Goal: Find contact information: Find contact information

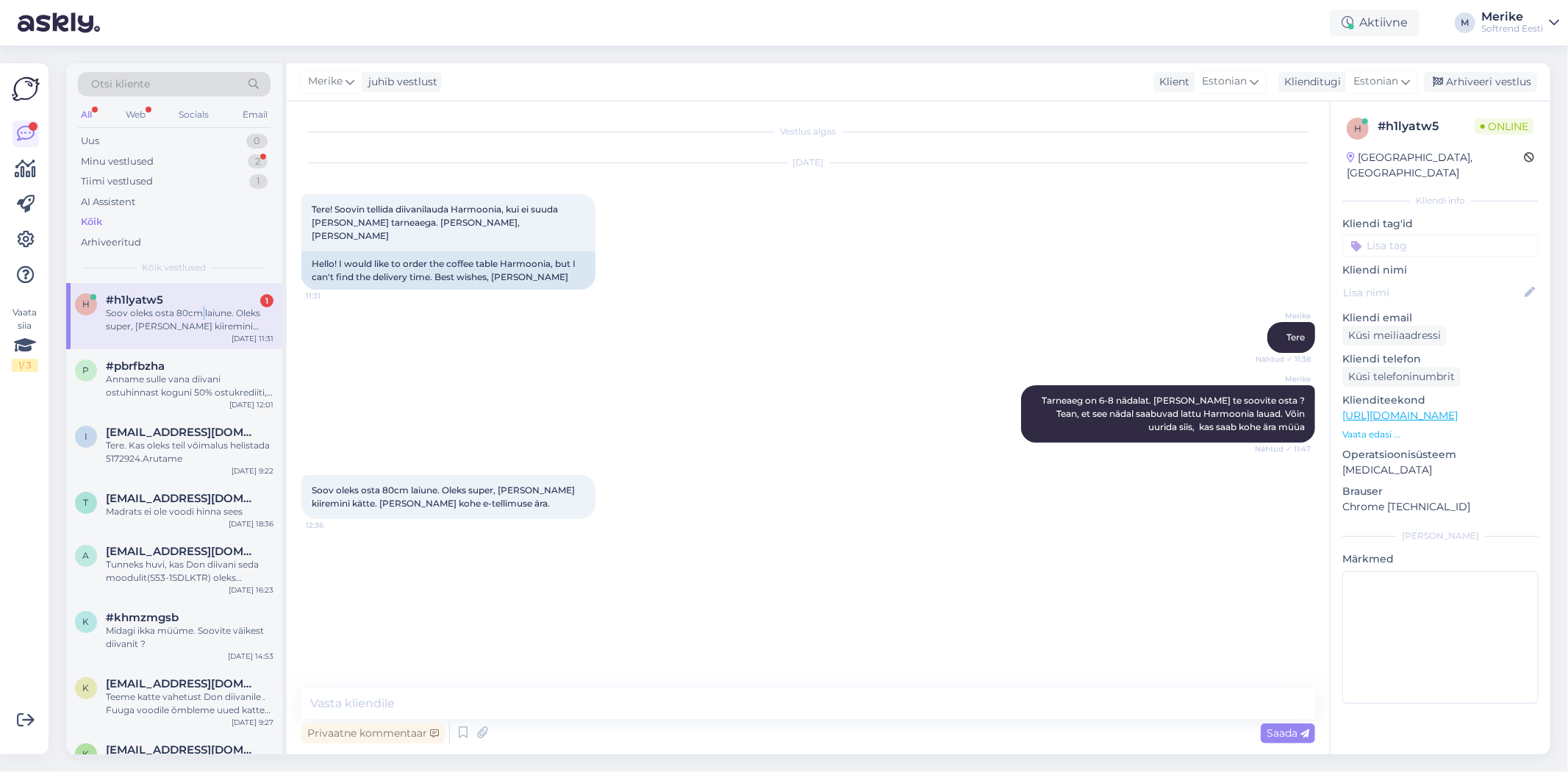
click at [202, 311] on div "Soov oleks osta 80cm laiune. Oleks super, [PERSON_NAME] kiiremini kätte. [PERSO…" at bounding box center [189, 319] width 167 height 27
drag, startPoint x: 437, startPoint y: 474, endPoint x: 307, endPoint y: 471, distance: 130.0
click at [307, 475] on div "Soov oleks osta 80cm laiune. Oleks super, [PERSON_NAME] kiiremini kätte. [PERSO…" at bounding box center [449, 497] width 294 height 44
copy span "Soov oleks osta 80cm laiune"
click at [1401, 409] on link "[URL][DOMAIN_NAME]" at bounding box center [1400, 416] width 116 height 13
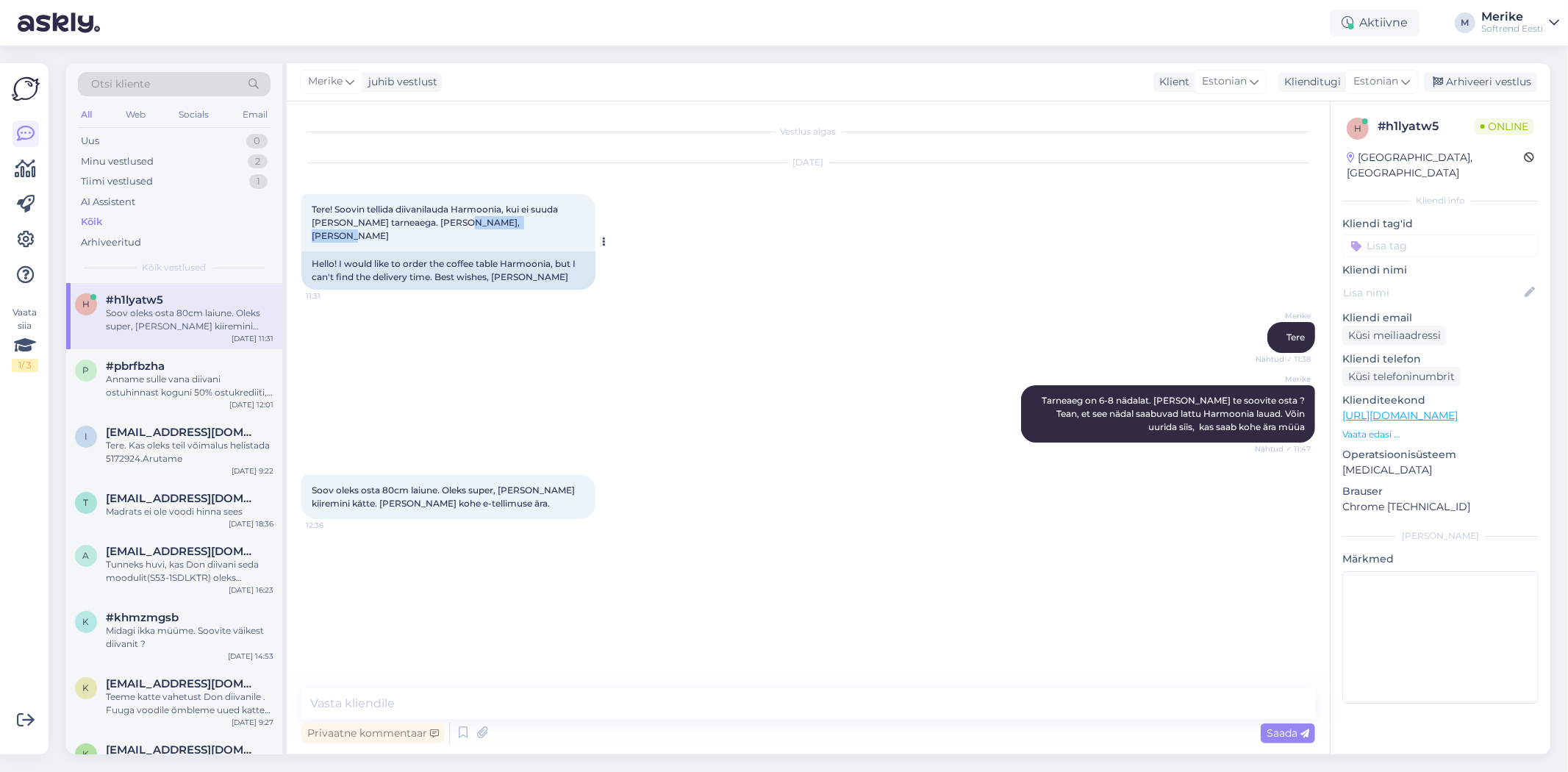
drag, startPoint x: 536, startPoint y: 222, endPoint x: 456, endPoint y: 221, distance: 80.0
click at [456, 221] on span "Tere! Soovin tellida diivanilauda Harmoonia, kui ei suuda [PERSON_NAME] tarneae…" at bounding box center [436, 222] width 249 height 38
click at [560, 252] on div "Hello! I would like to order the coffee table Harmoonia, but I can't find the d…" at bounding box center [449, 270] width 294 height 38
drag, startPoint x: 541, startPoint y: 218, endPoint x: 478, endPoint y: 220, distance: 63.0
click at [467, 221] on div "Tere! Soovin tellida diivanilauda Harmoonia, kui ei suuda [PERSON_NAME] tarneae…" at bounding box center [449, 223] width 294 height 57
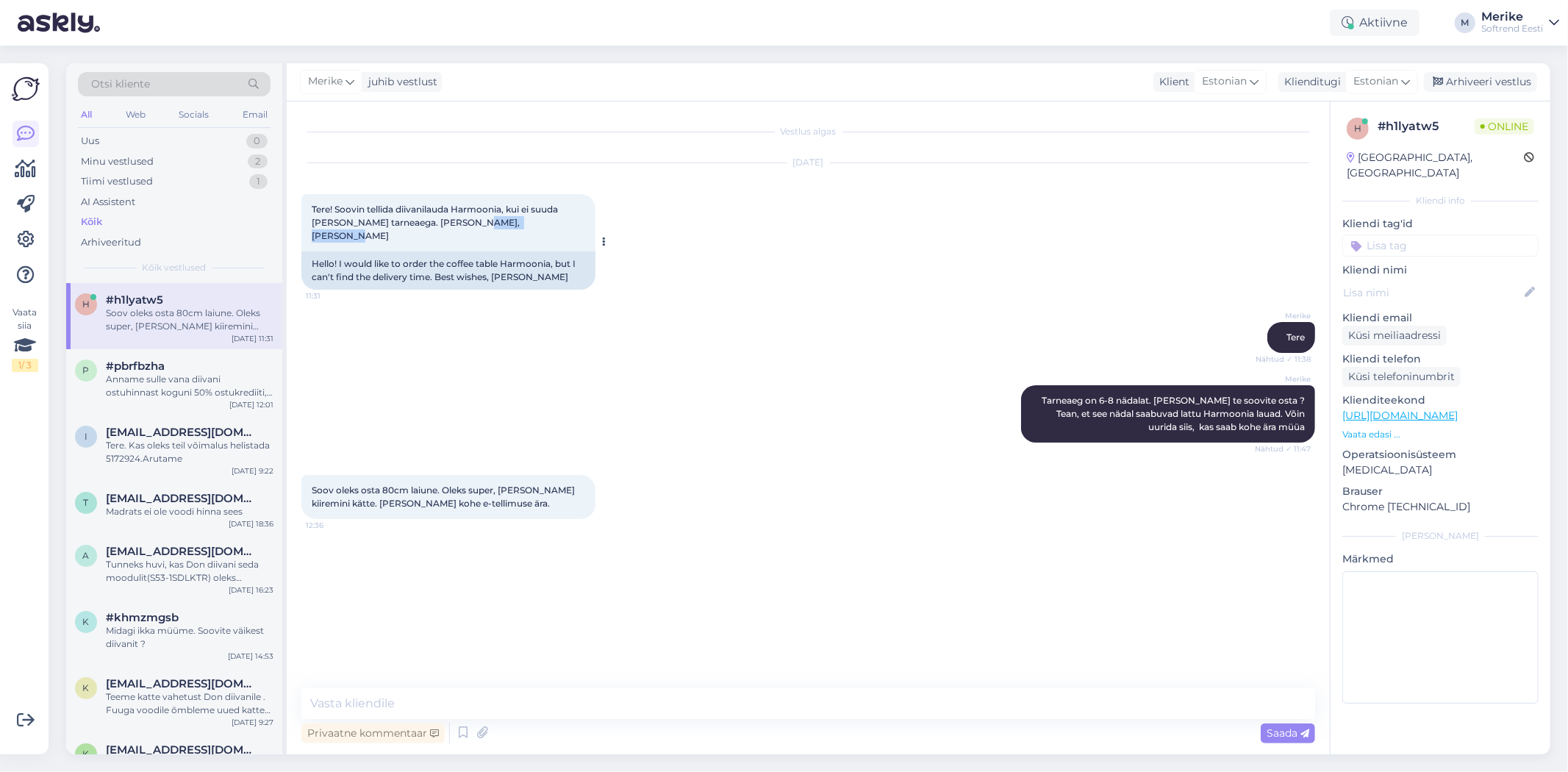
copy span "[PERSON_NAME]"
click at [1377, 428] on p "Vaata edasi ..." at bounding box center [1440, 434] width 196 height 13
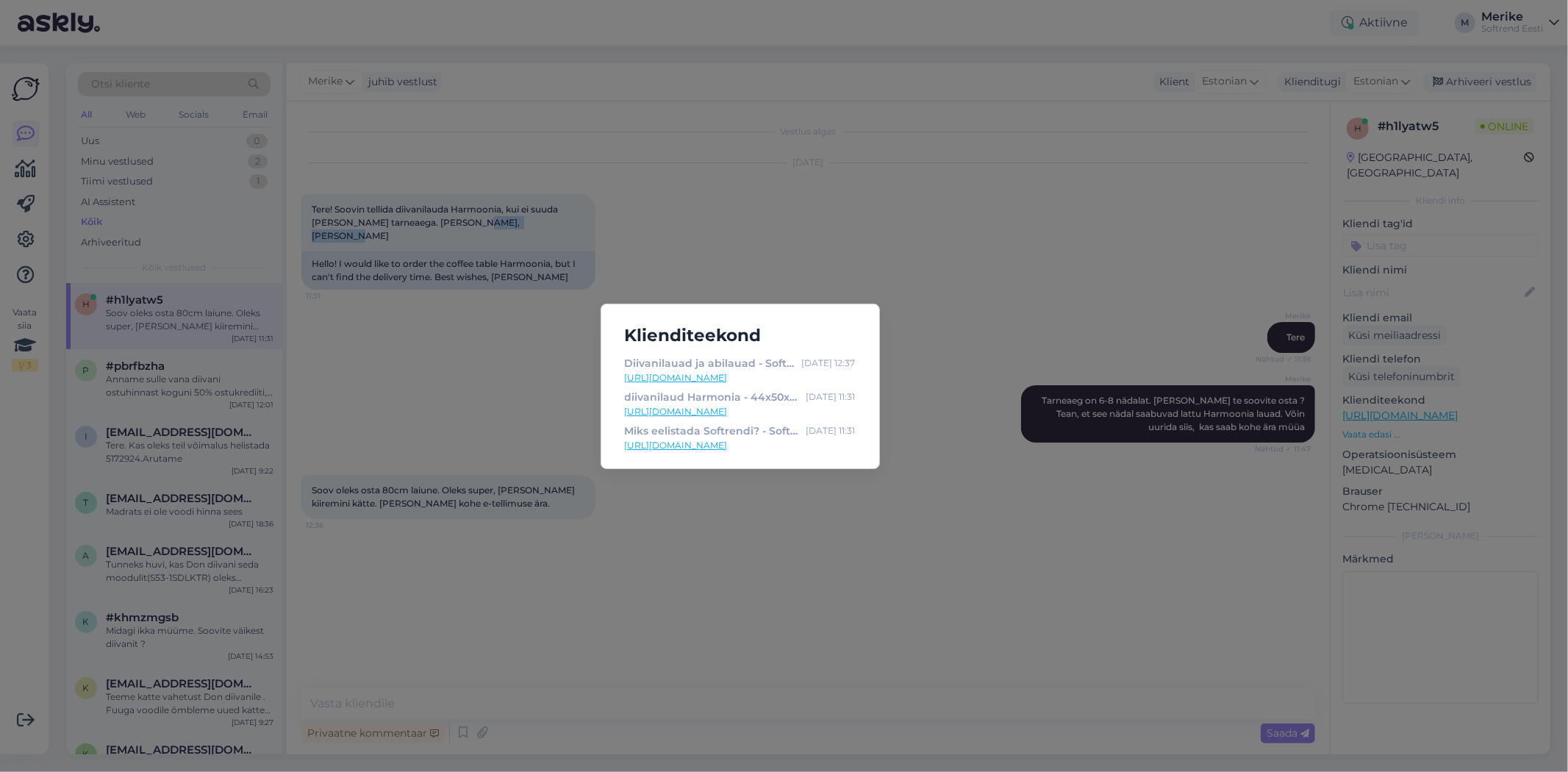
click at [719, 413] on link "[URL][DOMAIN_NAME]" at bounding box center [740, 412] width 231 height 13
click at [352, 320] on div "Klienditeekond Diivanilauad ja abilauad - Softrend mööblipood [DATE] 12:37 [URL…" at bounding box center [784, 386] width 1568 height 772
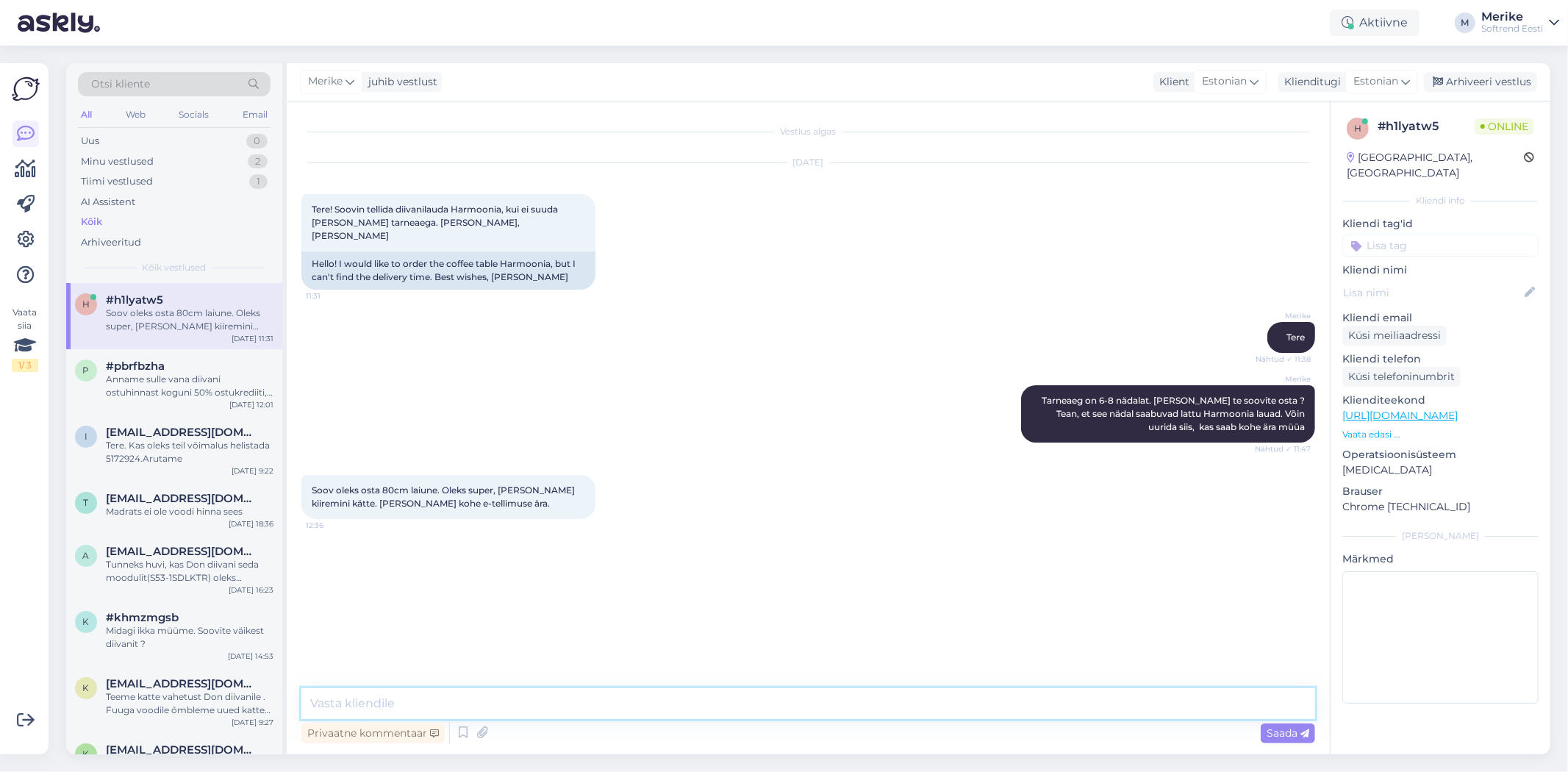
click at [344, 711] on textarea at bounding box center [809, 704] width 1014 height 31
type textarea "kas te saaksite helistada 5172924"
click at [1290, 732] on span "Saada" at bounding box center [1288, 733] width 43 height 13
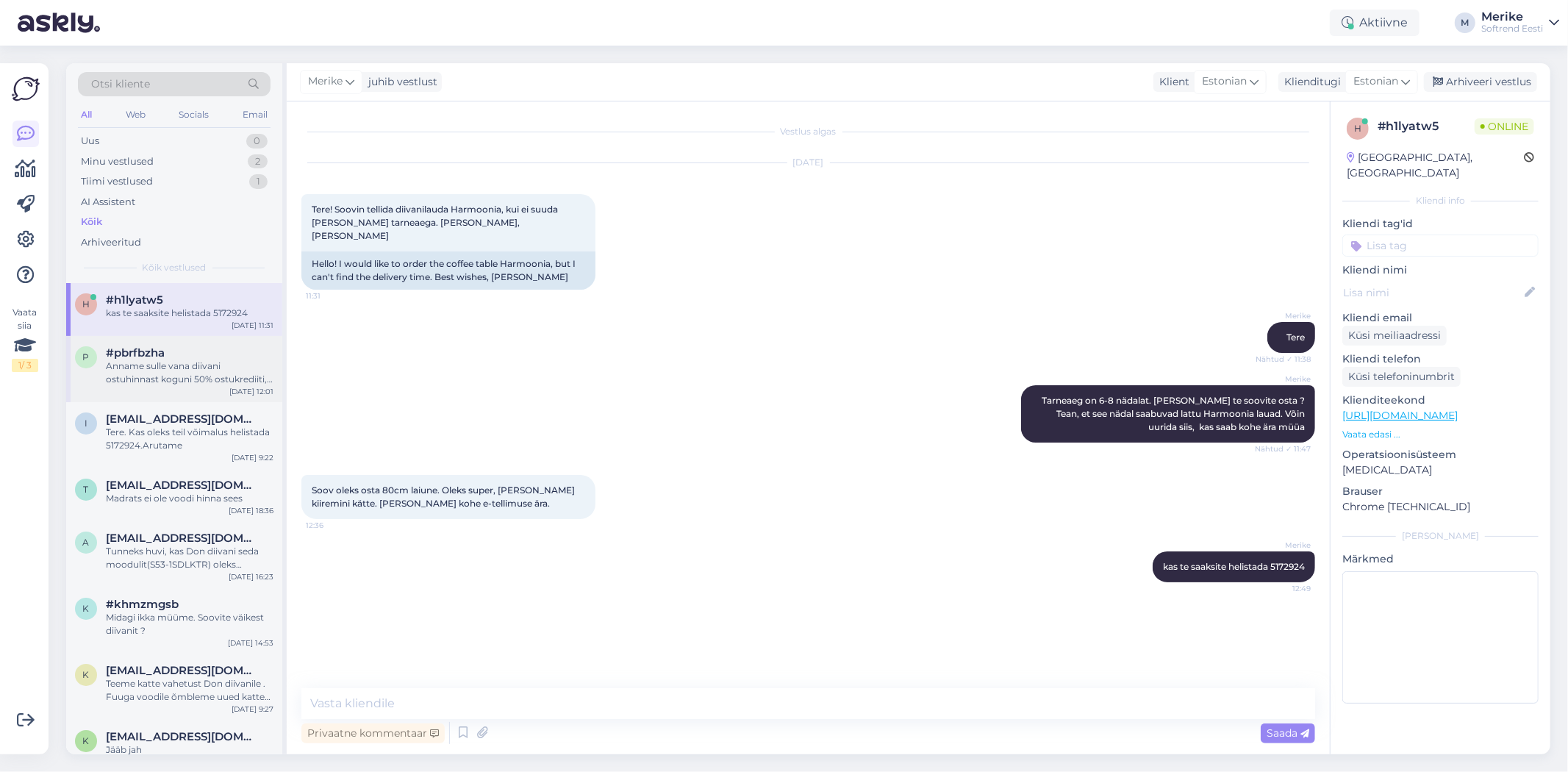
scroll to position [81, 0]
